Goal: Transaction & Acquisition: Purchase product/service

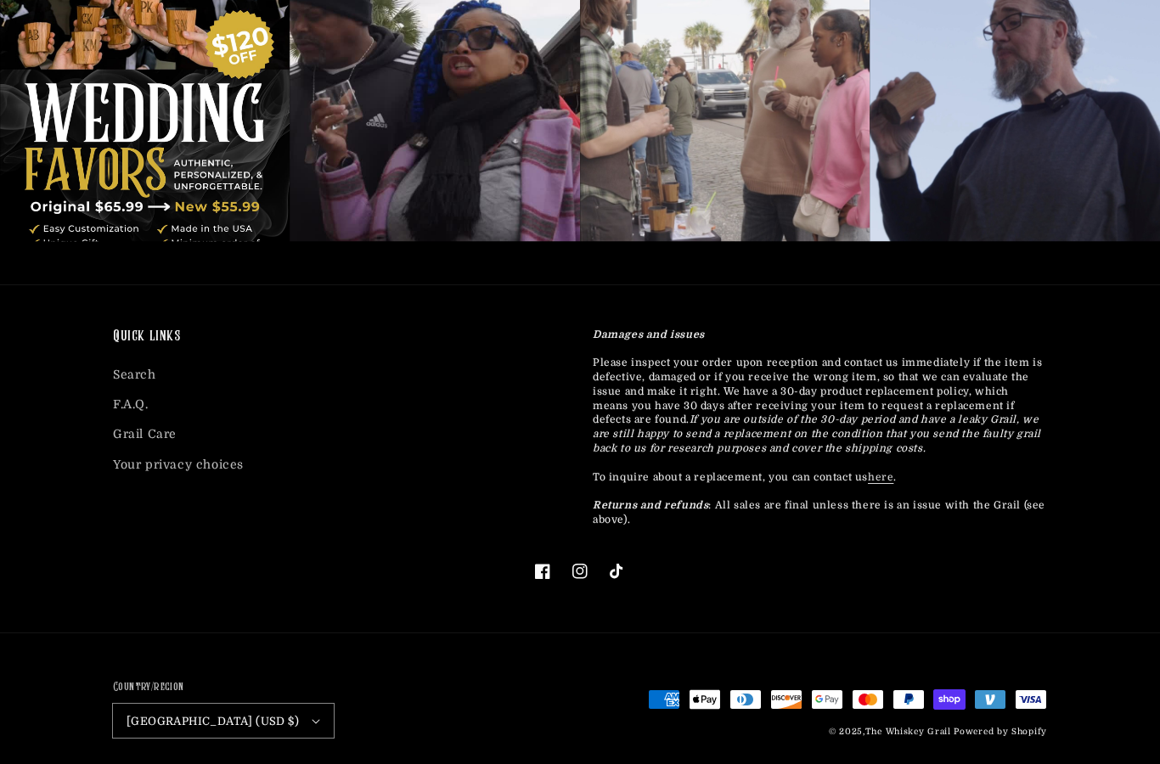
scroll to position [4546, 0]
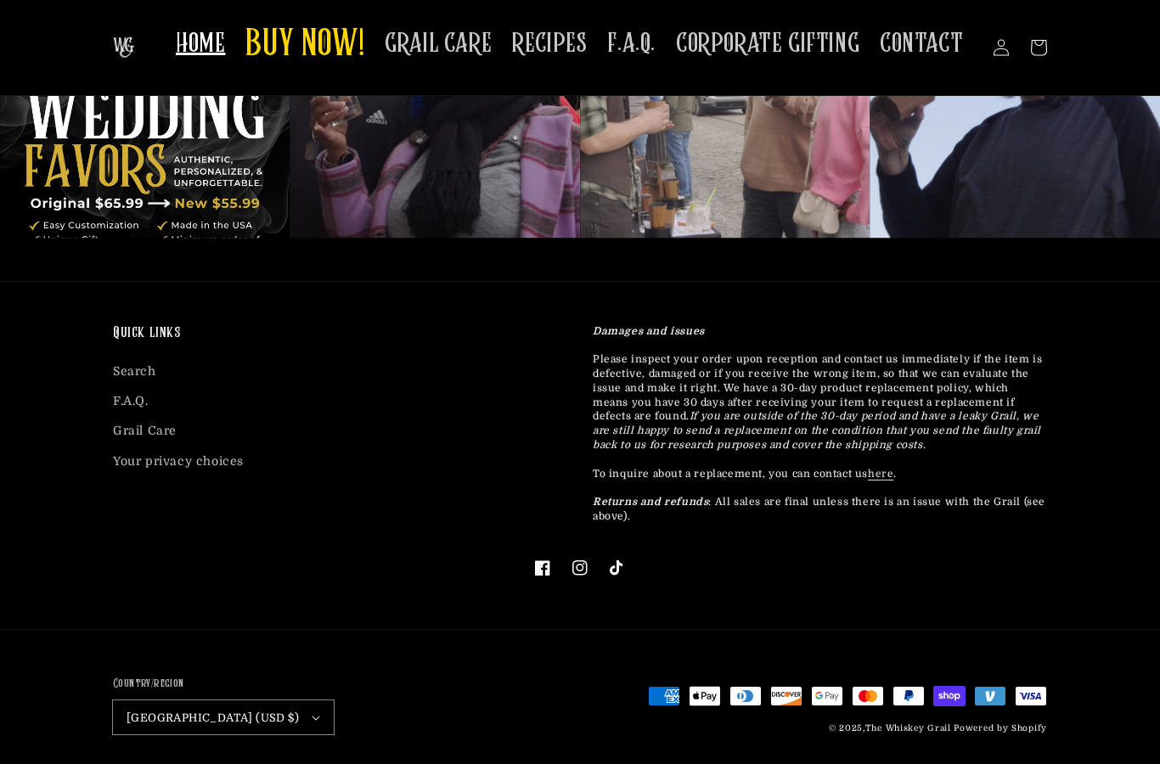
click at [428, 28] on span "GRAIL CARE" at bounding box center [438, 43] width 107 height 33
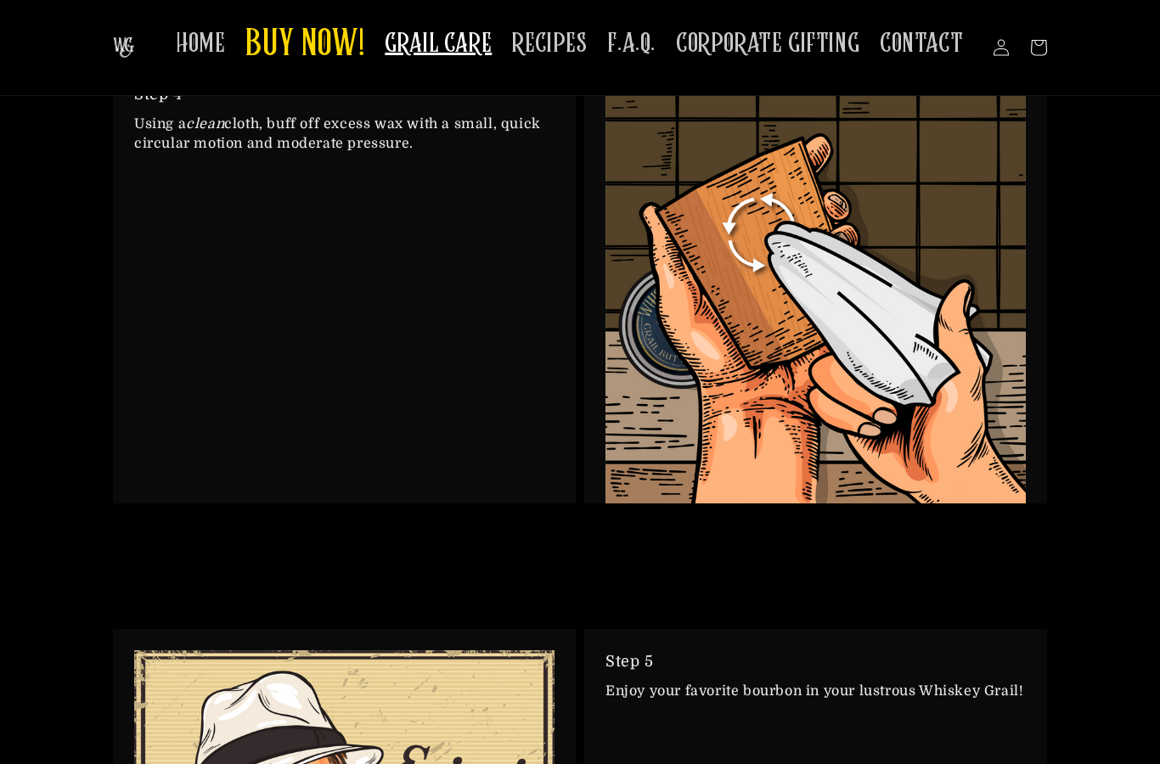
scroll to position [3325, 0]
click at [570, 36] on span "RECIPES" at bounding box center [549, 43] width 75 height 33
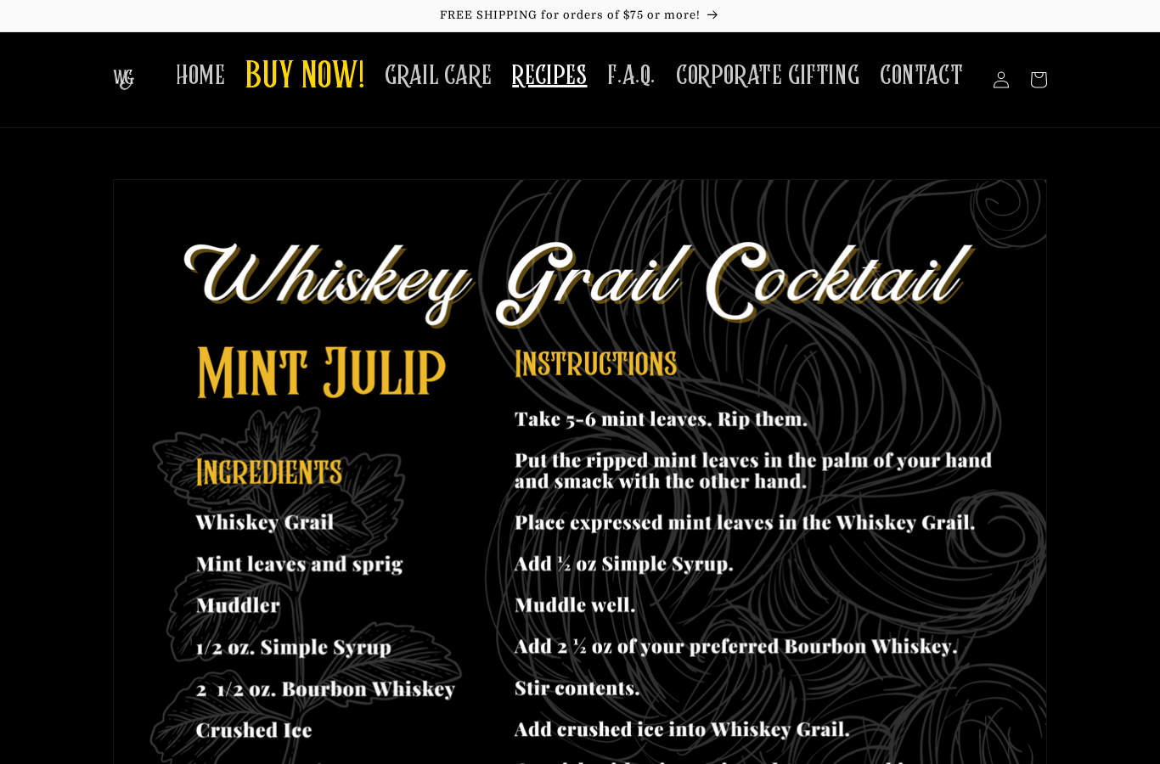
click at [292, 74] on span "BUY NOW!" at bounding box center [304, 77] width 119 height 47
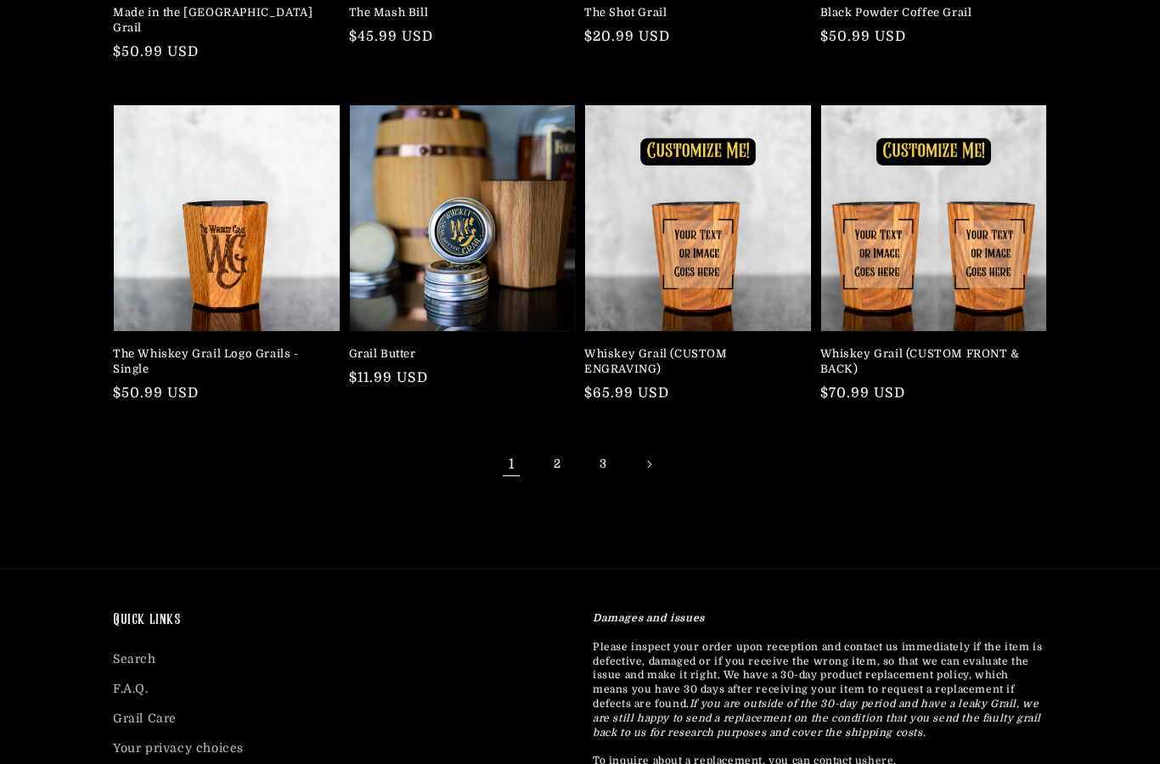
scroll to position [439, 0]
click at [651, 460] on icon "Next page" at bounding box center [649, 464] width 5 height 8
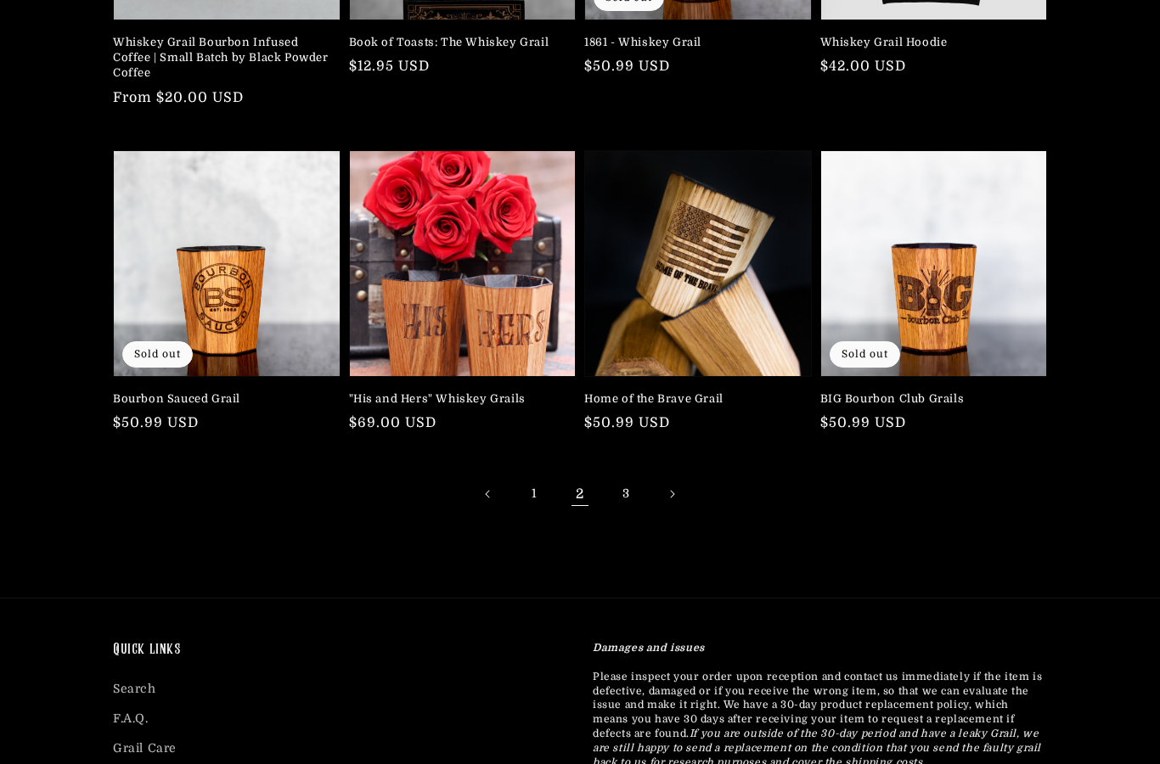
scroll to position [409, 0]
click at [639, 492] on link "3" at bounding box center [625, 493] width 37 height 37
